Goal: Information Seeking & Learning: Learn about a topic

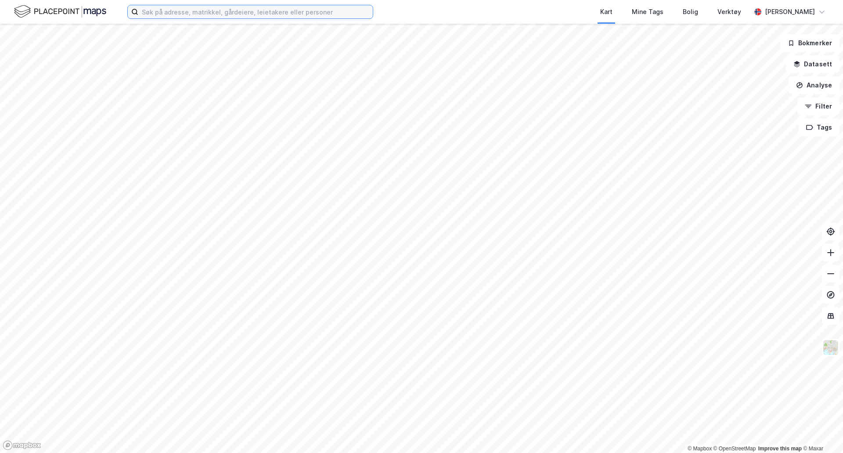
click at [243, 12] on input at bounding box center [255, 11] width 235 height 13
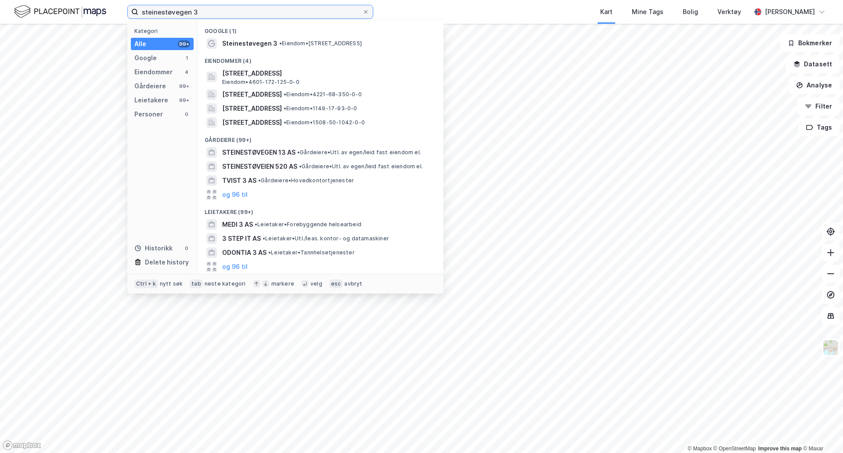
type input "steinestøvegen 3"
click at [277, 39] on div "Steinestøvegen 3 • Eiendom • [STREET_ADDRESS]" at bounding box center [328, 43] width 213 height 11
